Goal: Navigation & Orientation: Find specific page/section

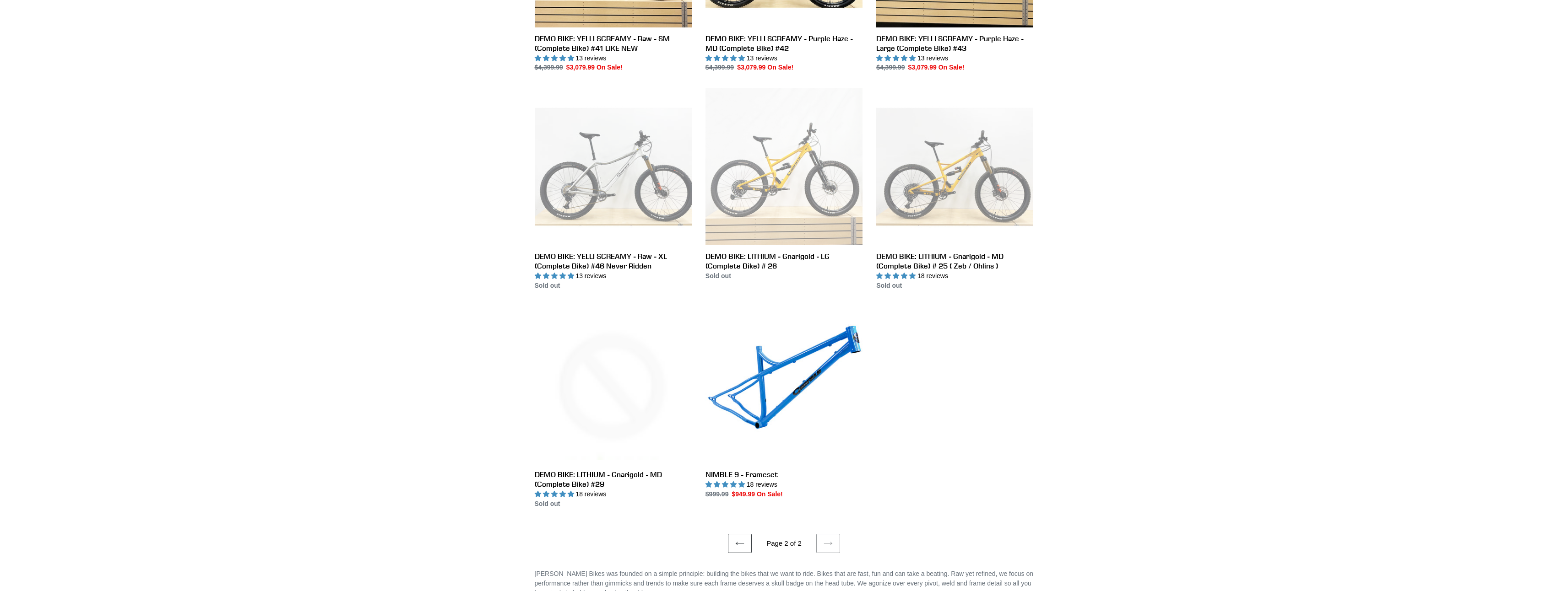
scroll to position [1281, 0]
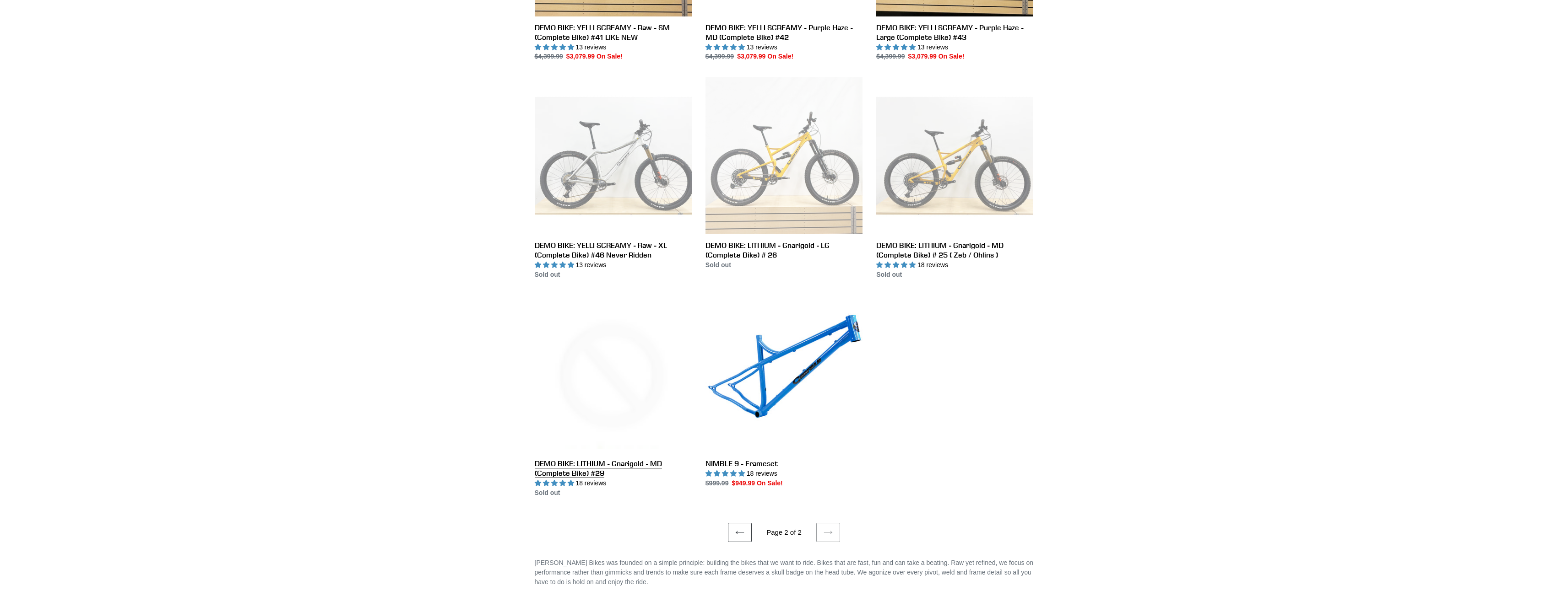
click at [578, 467] on link "DEMO BIKE: LITHIUM - Gnarigold - MD (Complete Bike) #29" at bounding box center [613, 396] width 157 height 202
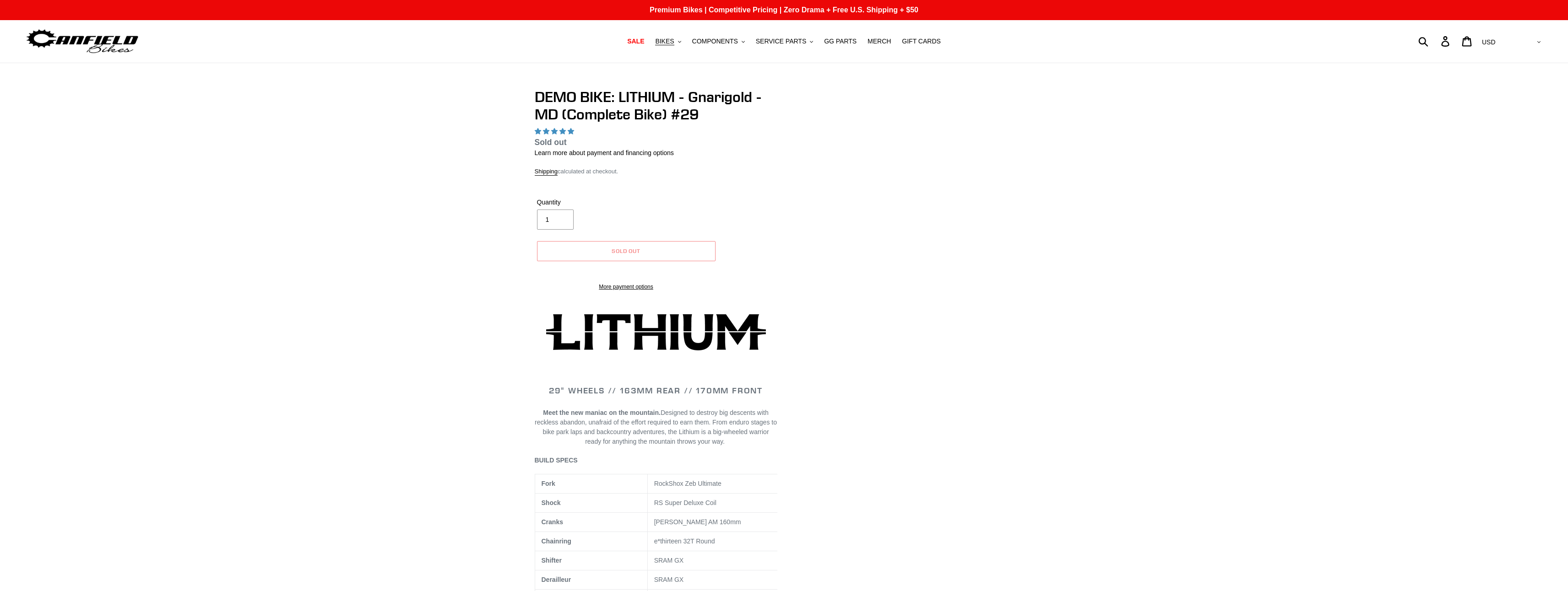
select select "highest-rating"
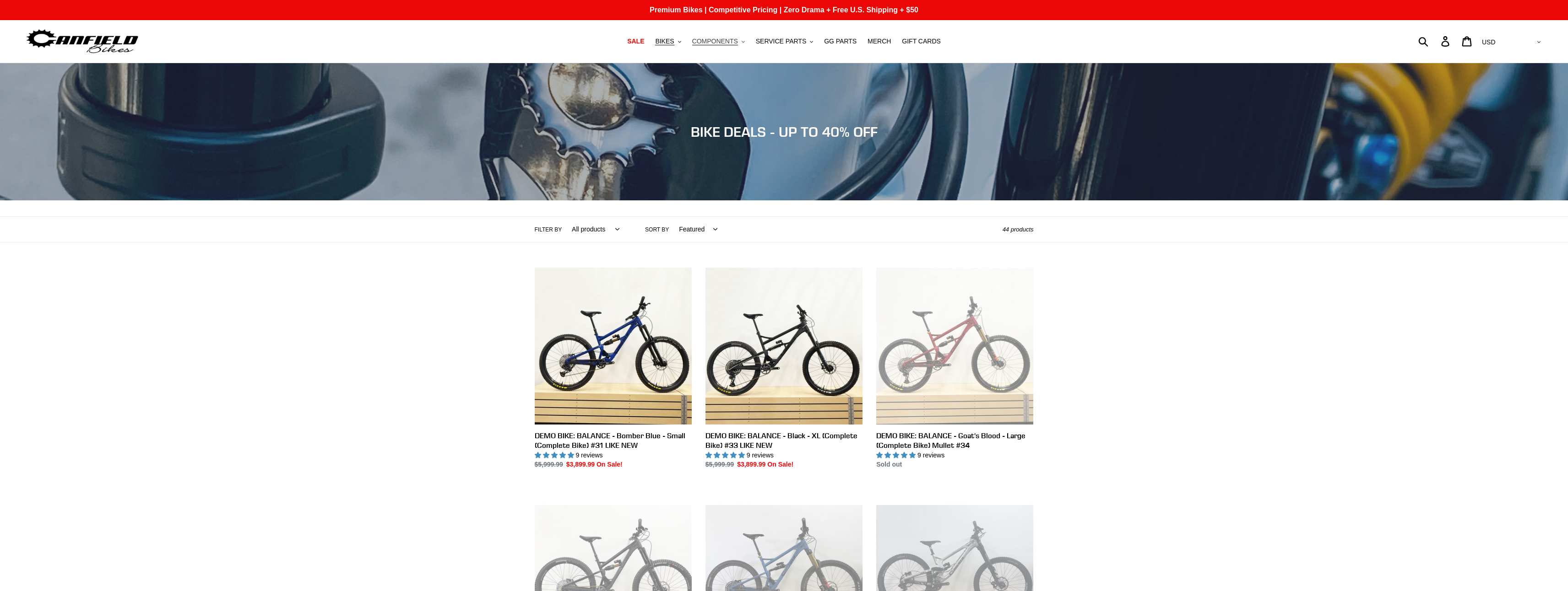
click at [732, 41] on span "COMPONENTS" at bounding box center [715, 41] width 46 height 8
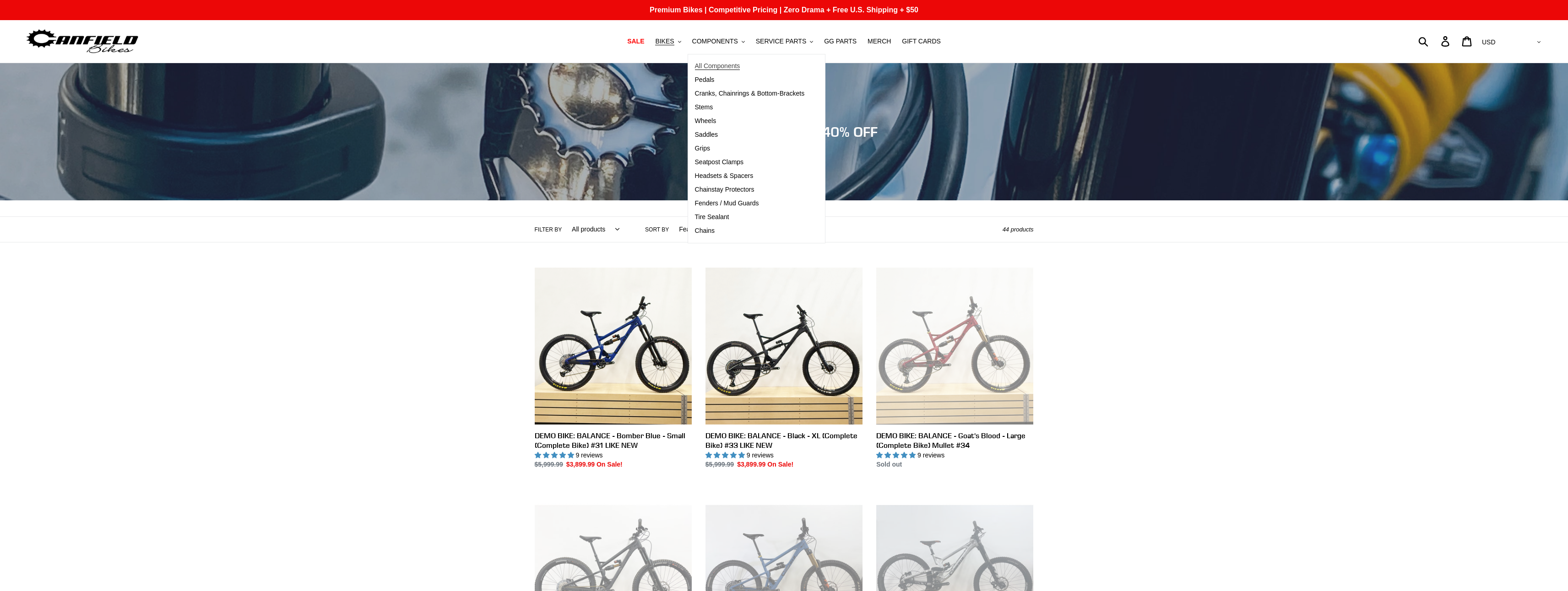
click at [730, 67] on span "All Components" at bounding box center [718, 66] width 45 height 8
